Goal: Transaction & Acquisition: Book appointment/travel/reservation

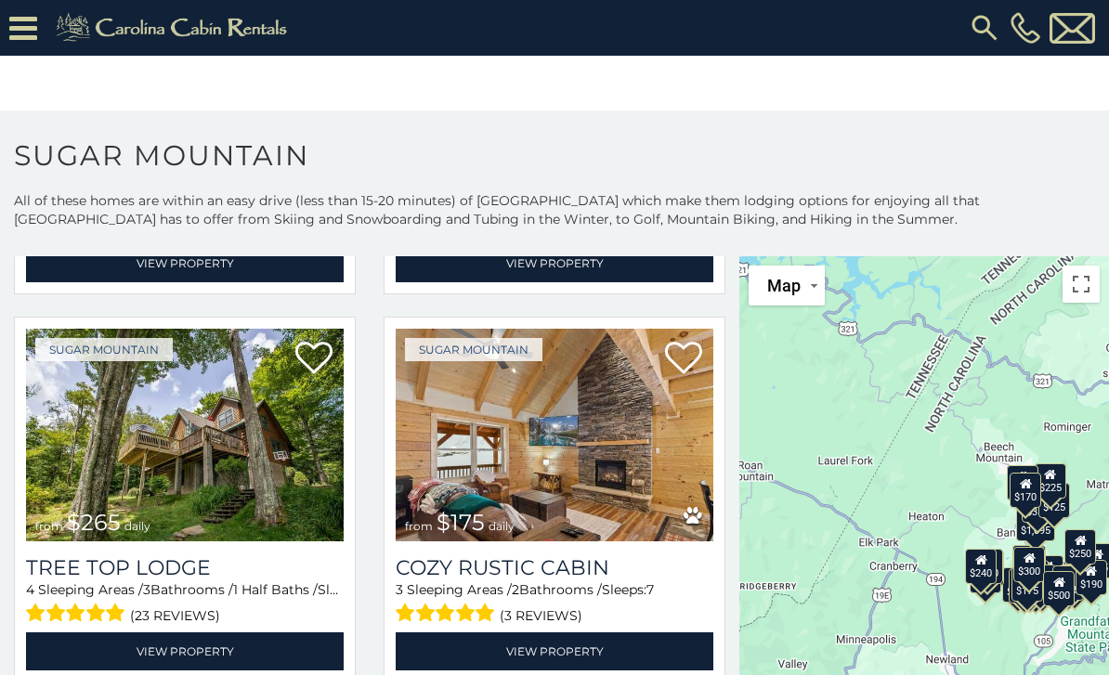
scroll to position [1189, 0]
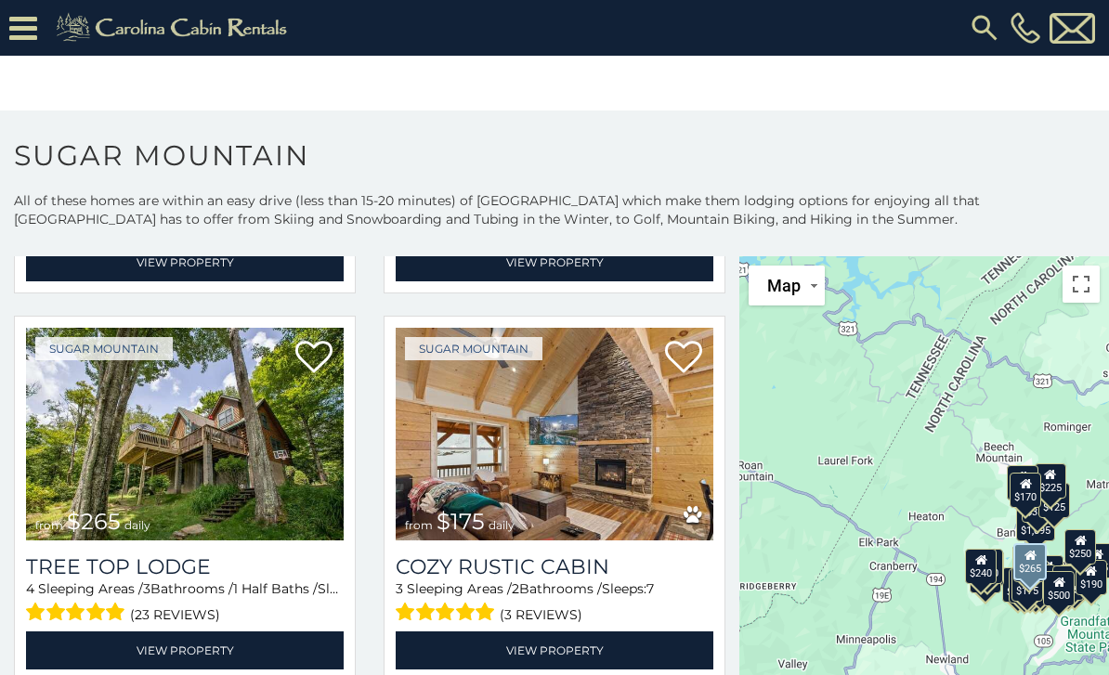
click at [235, 491] on img at bounding box center [185, 434] width 318 height 213
click at [249, 481] on img at bounding box center [185, 434] width 318 height 213
click at [225, 574] on h3 "Tree Top Lodge" at bounding box center [185, 566] width 318 height 25
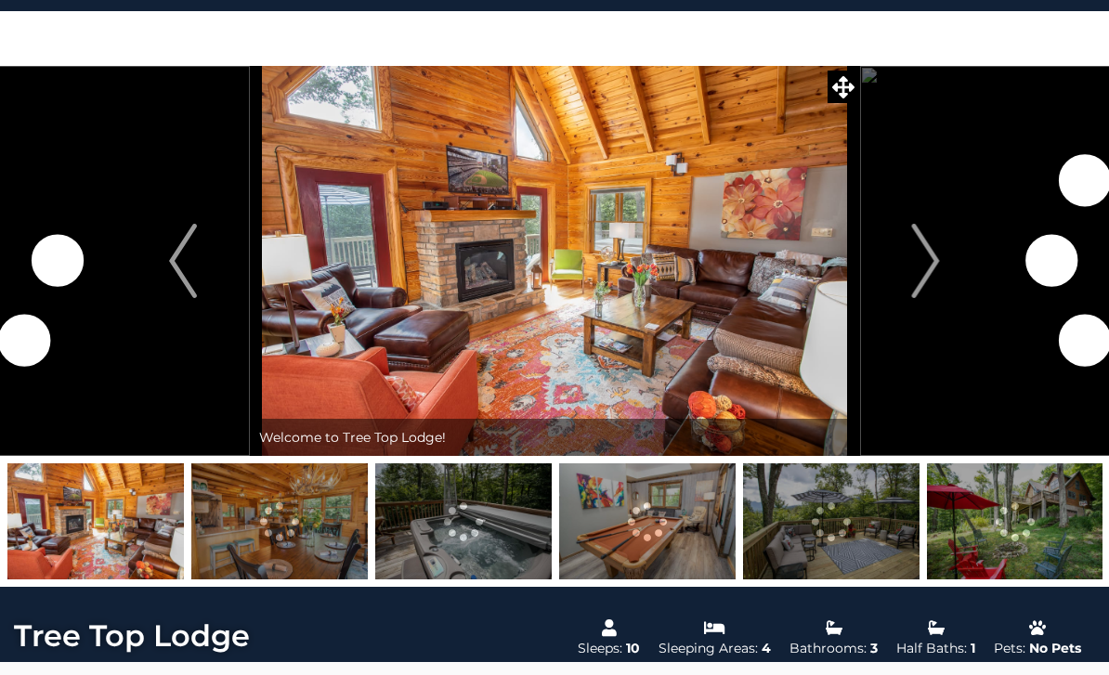
click at [256, 529] on img at bounding box center [279, 521] width 176 height 116
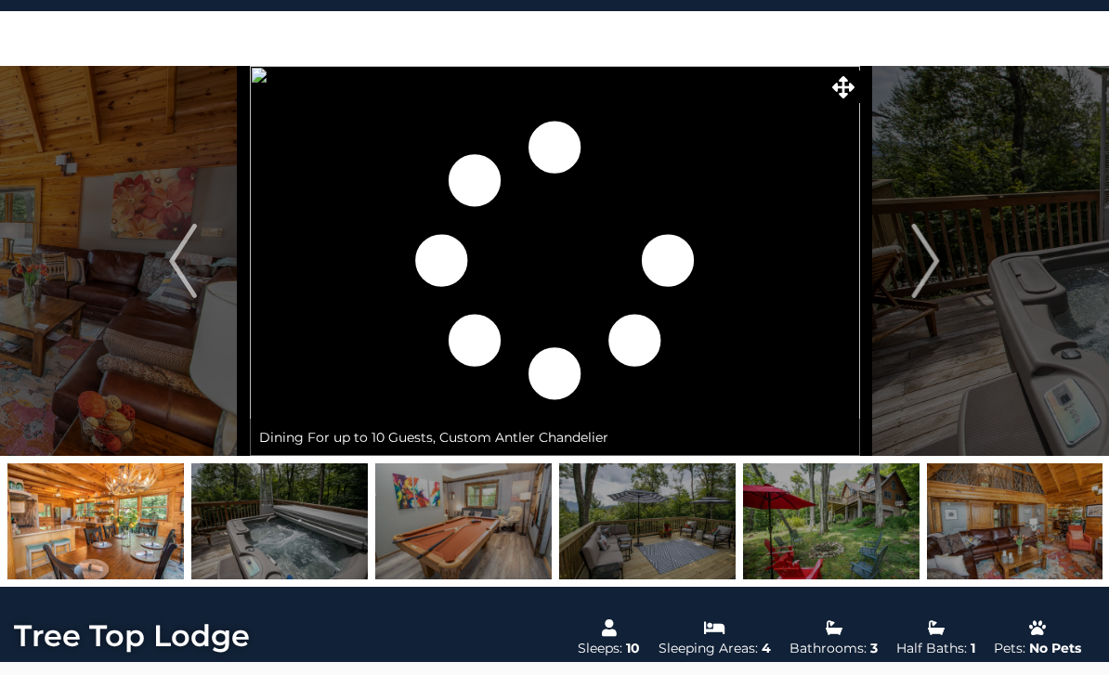
click at [925, 267] on img "Next" at bounding box center [926, 261] width 28 height 74
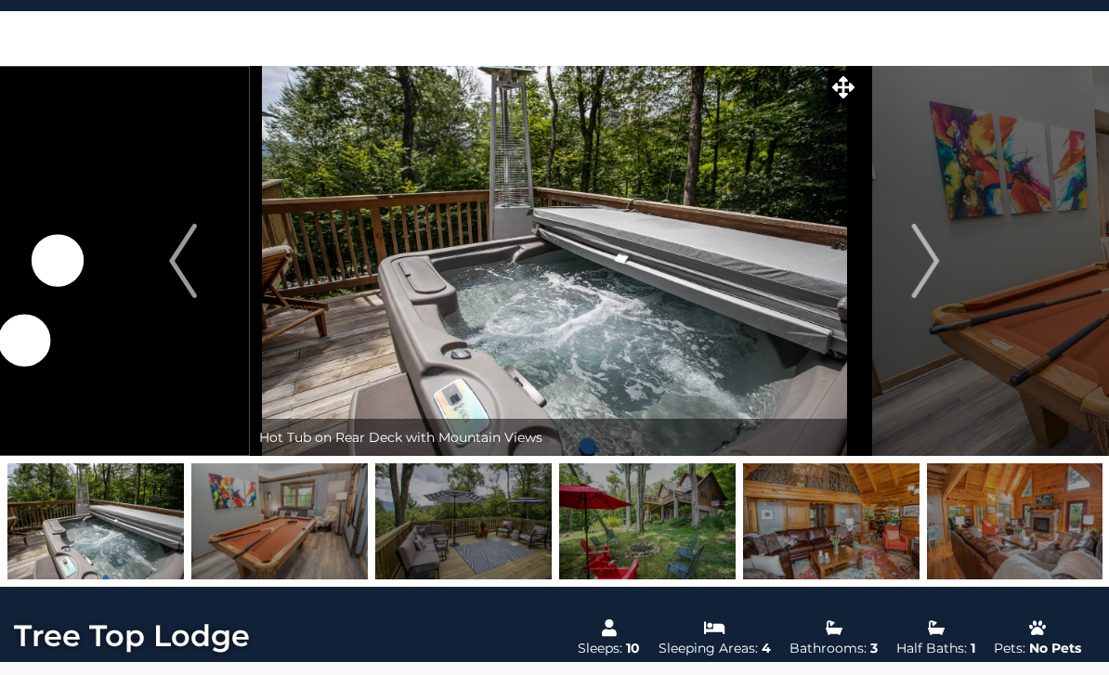
click at [909, 279] on button "Next" at bounding box center [926, 261] width 134 height 390
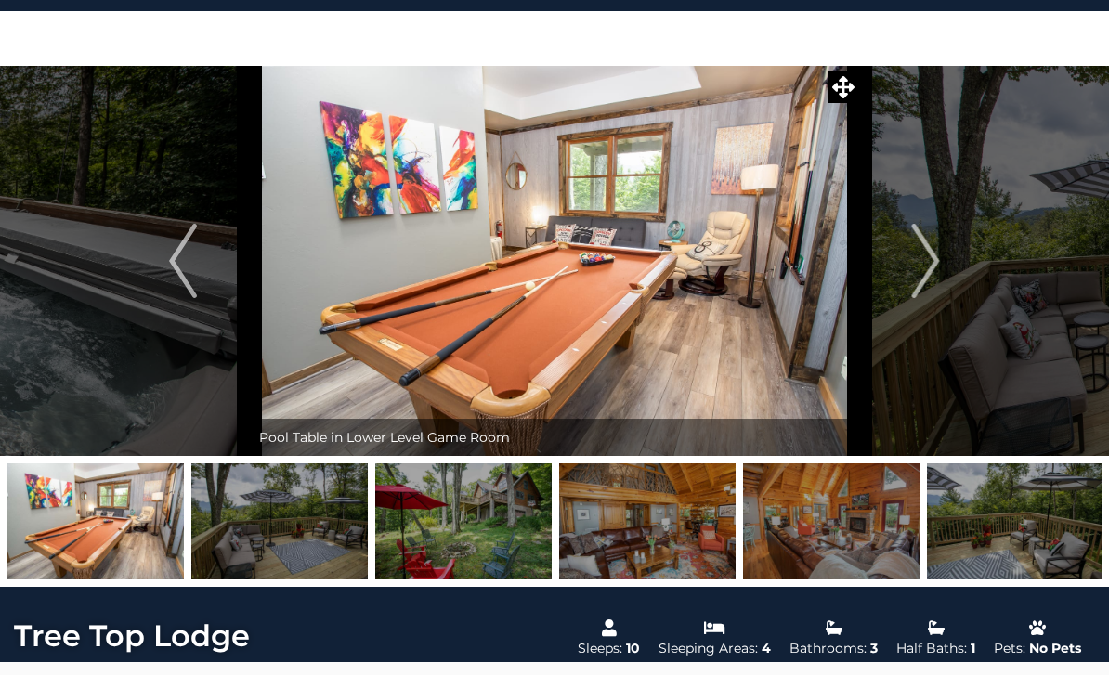
click at [930, 264] on img "Next" at bounding box center [926, 261] width 28 height 74
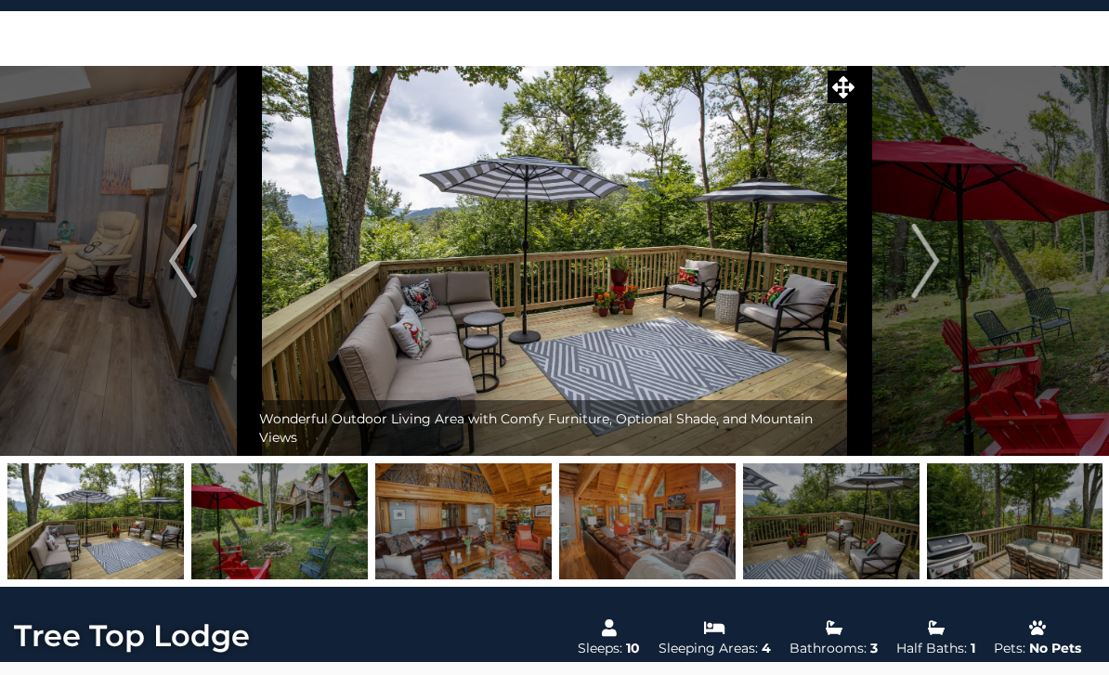
click at [917, 272] on img "Next" at bounding box center [926, 261] width 28 height 74
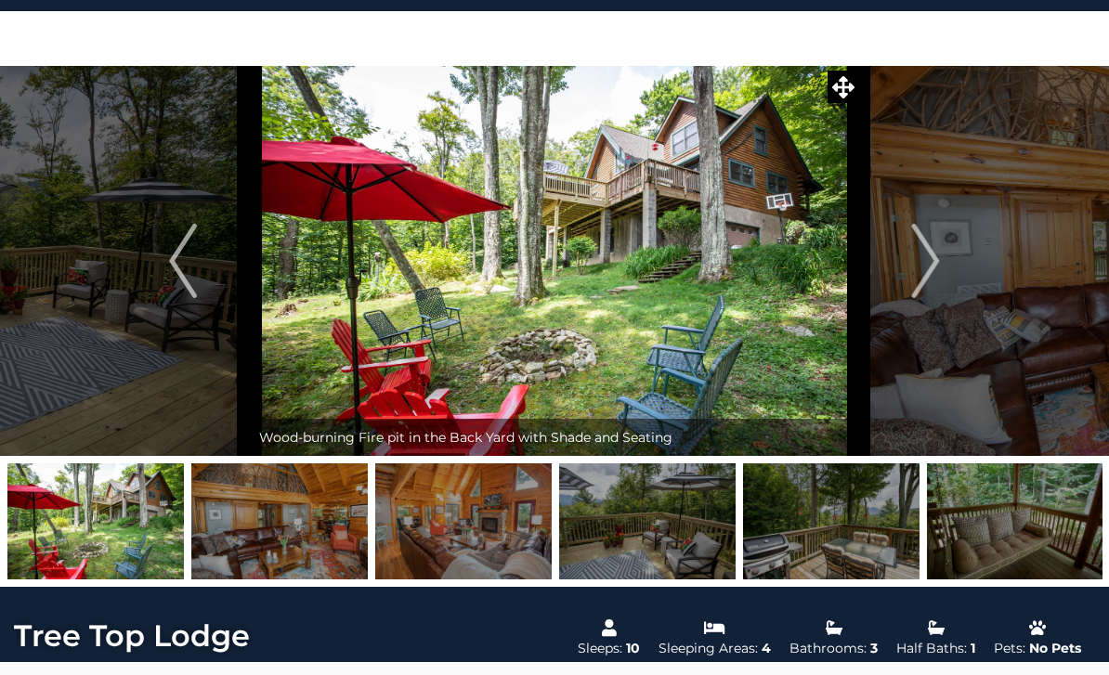
click at [918, 261] on img "Next" at bounding box center [926, 261] width 28 height 74
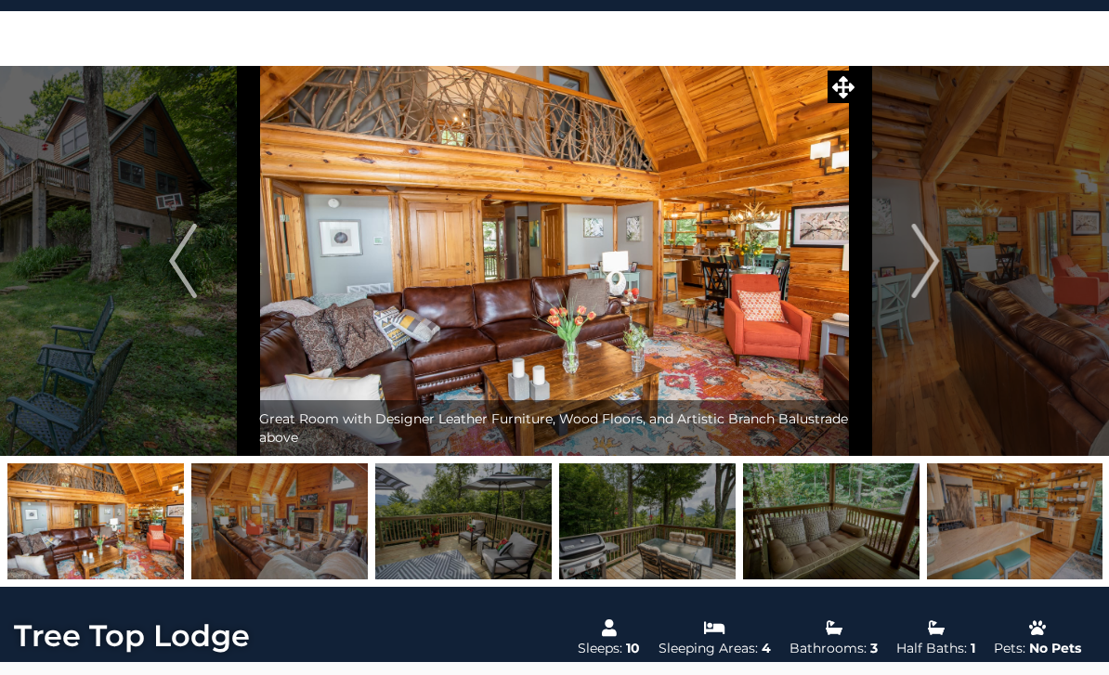
click at [936, 260] on img "Next" at bounding box center [926, 261] width 28 height 74
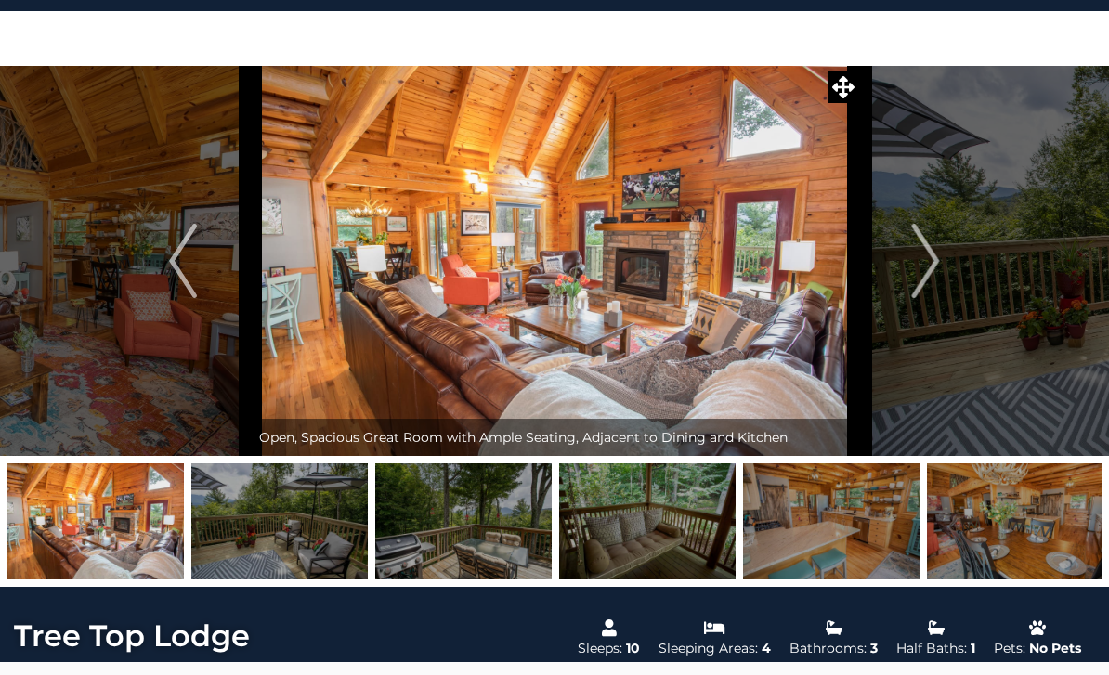
click at [929, 267] on img "Next" at bounding box center [926, 261] width 28 height 74
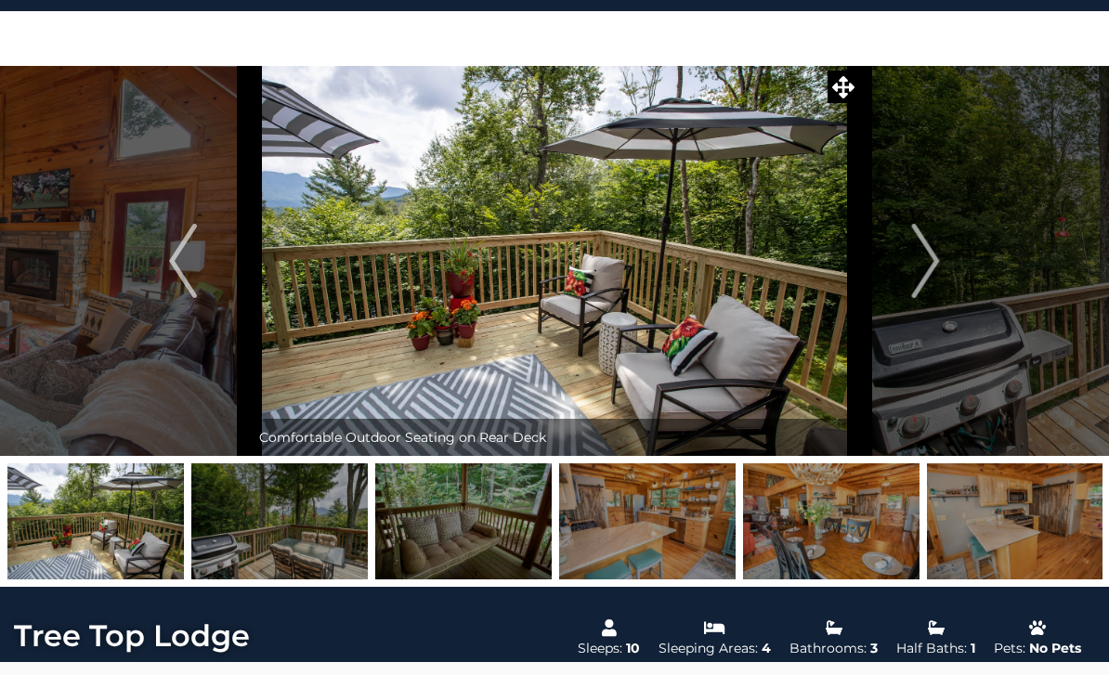
click at [925, 267] on img "Next" at bounding box center [926, 261] width 28 height 74
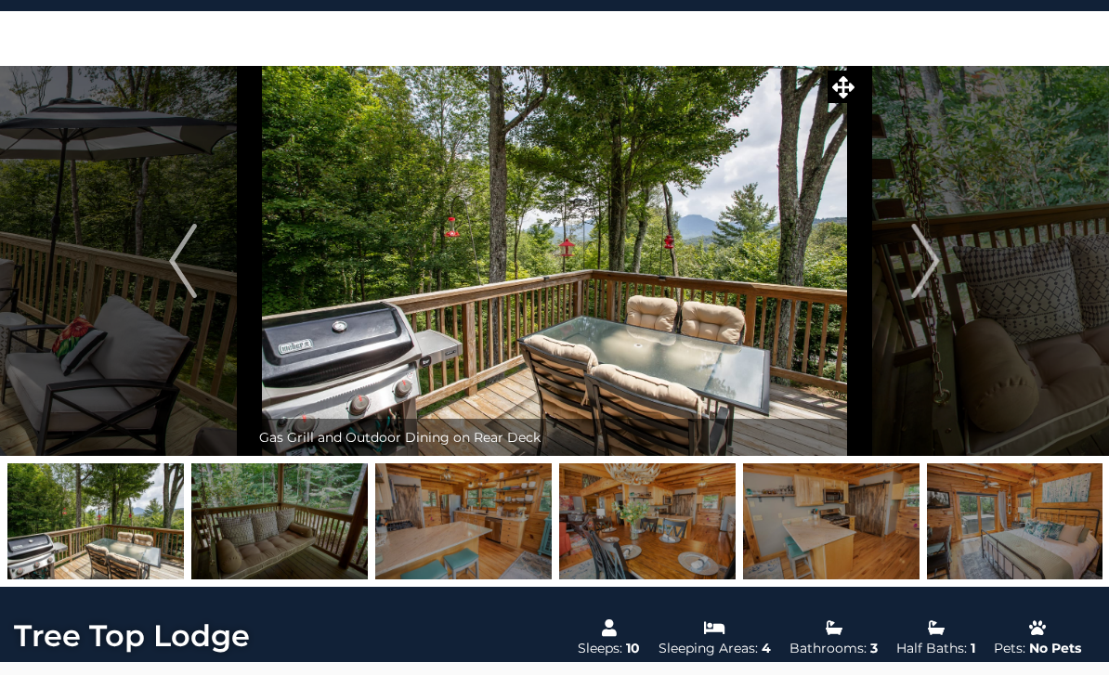
click at [943, 269] on button "Next" at bounding box center [926, 261] width 134 height 390
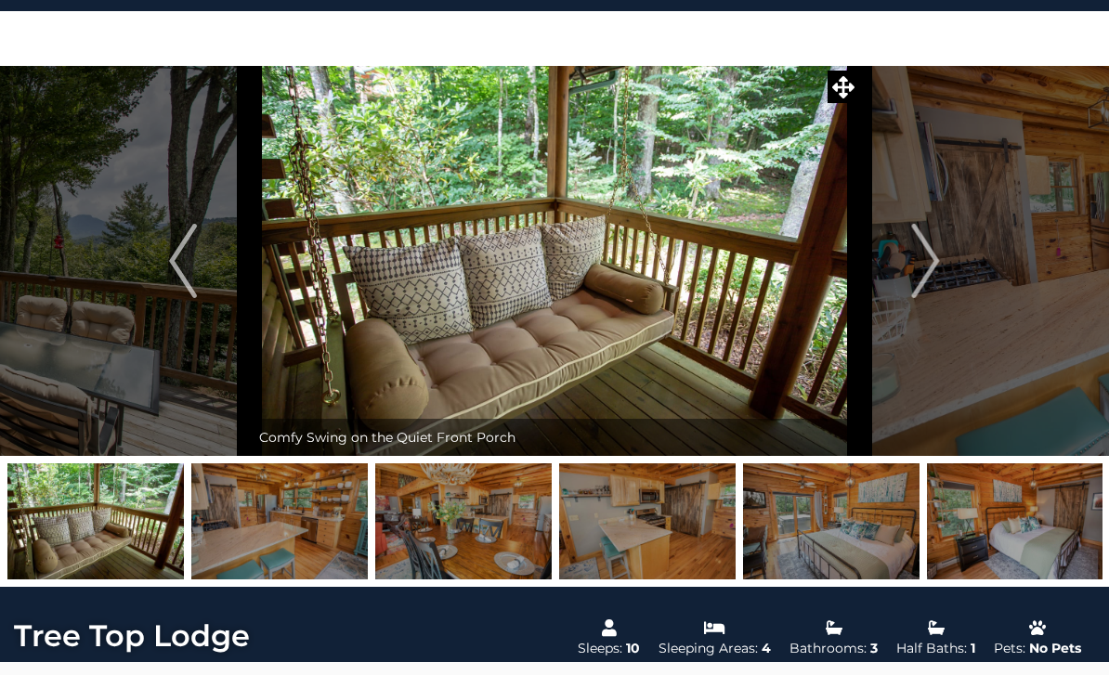
click at [912, 259] on img "Next" at bounding box center [926, 261] width 28 height 74
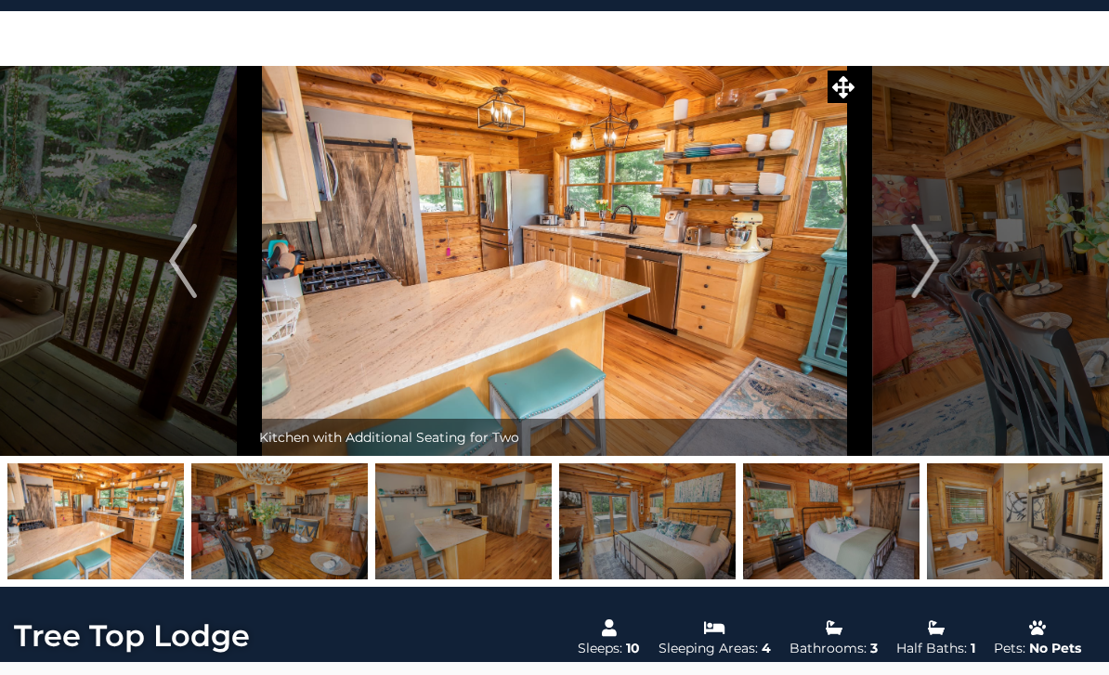
click at [925, 261] on img "Next" at bounding box center [926, 261] width 28 height 74
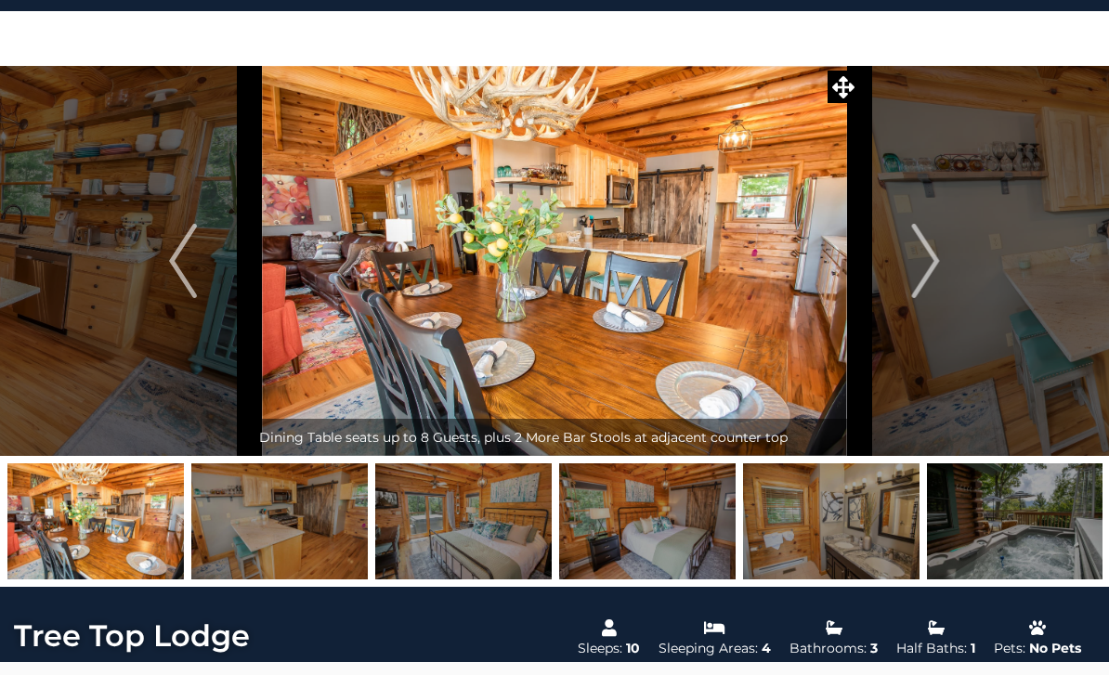
click at [929, 264] on img "Next" at bounding box center [926, 261] width 28 height 74
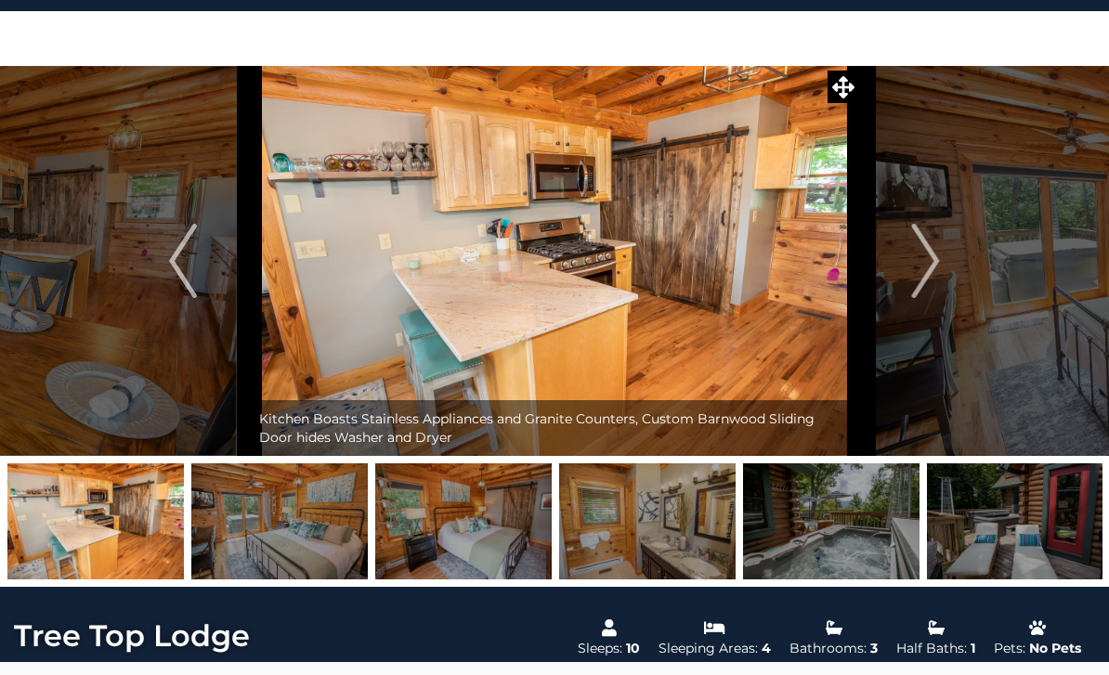
click at [919, 264] on img "Next" at bounding box center [926, 261] width 28 height 74
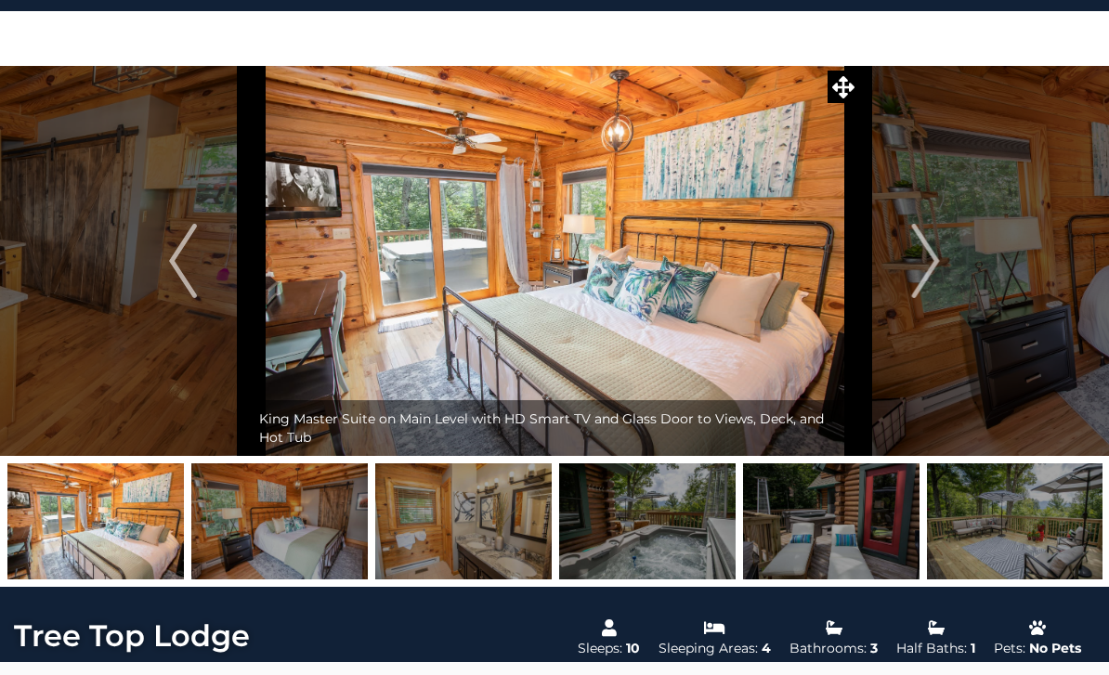
click at [913, 270] on img "Next" at bounding box center [926, 261] width 28 height 74
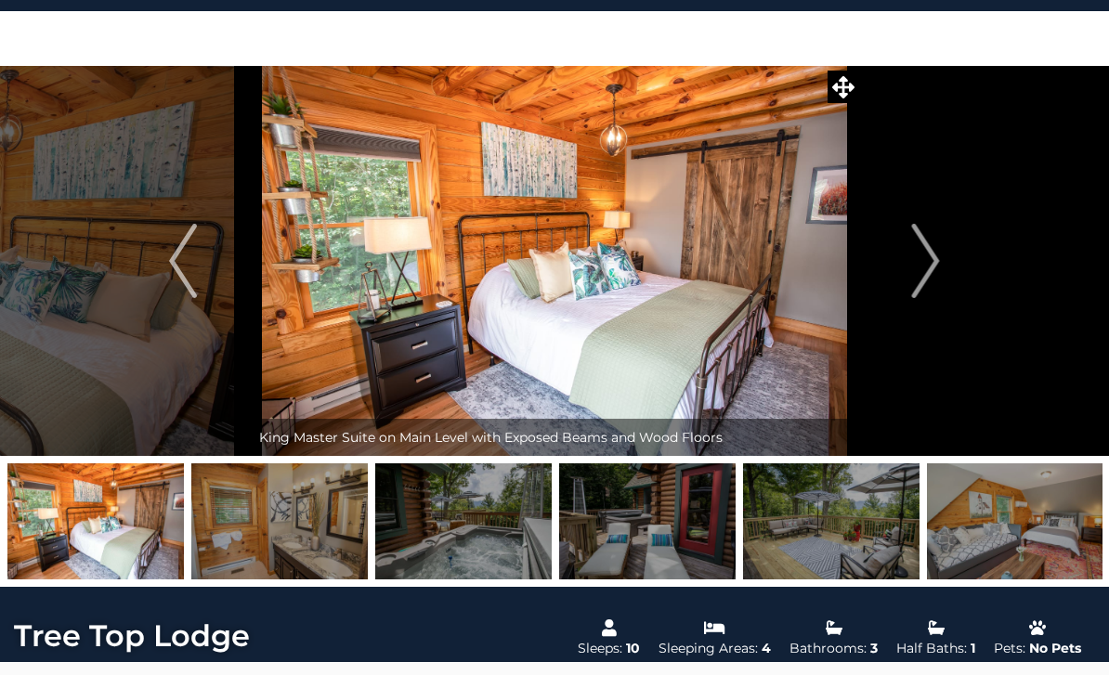
click at [908, 268] on button "Next" at bounding box center [926, 261] width 134 height 390
